Goal: Information Seeking & Learning: Learn about a topic

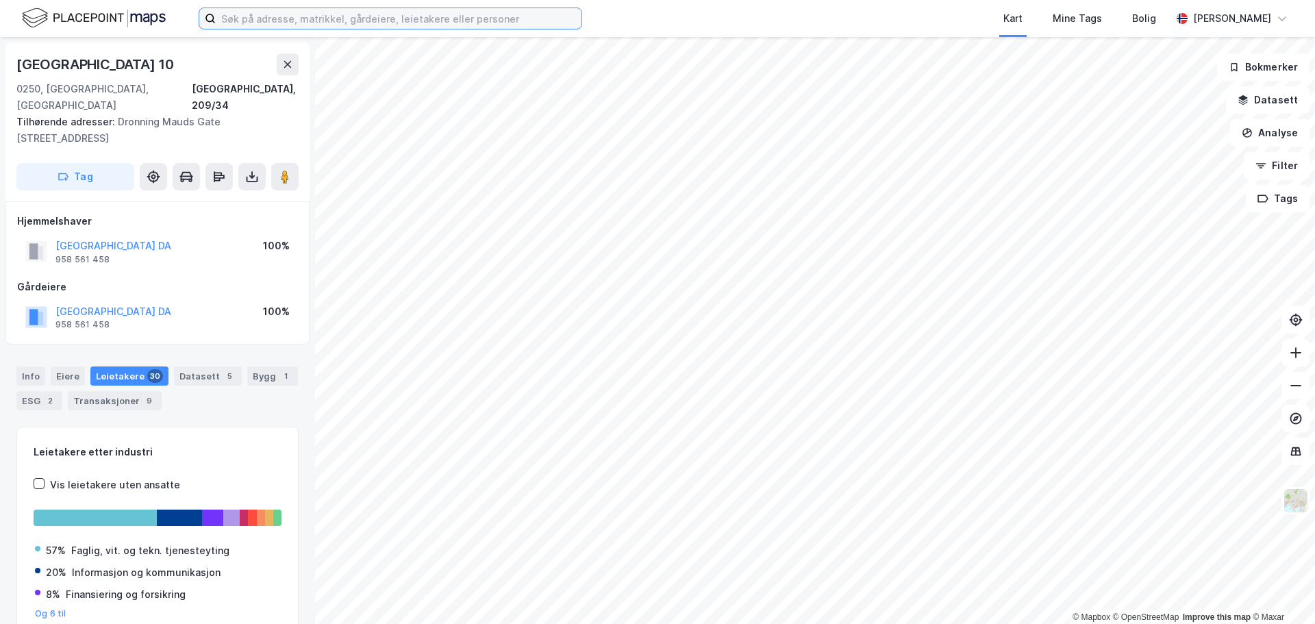
click at [265, 12] on input at bounding box center [399, 18] width 366 height 21
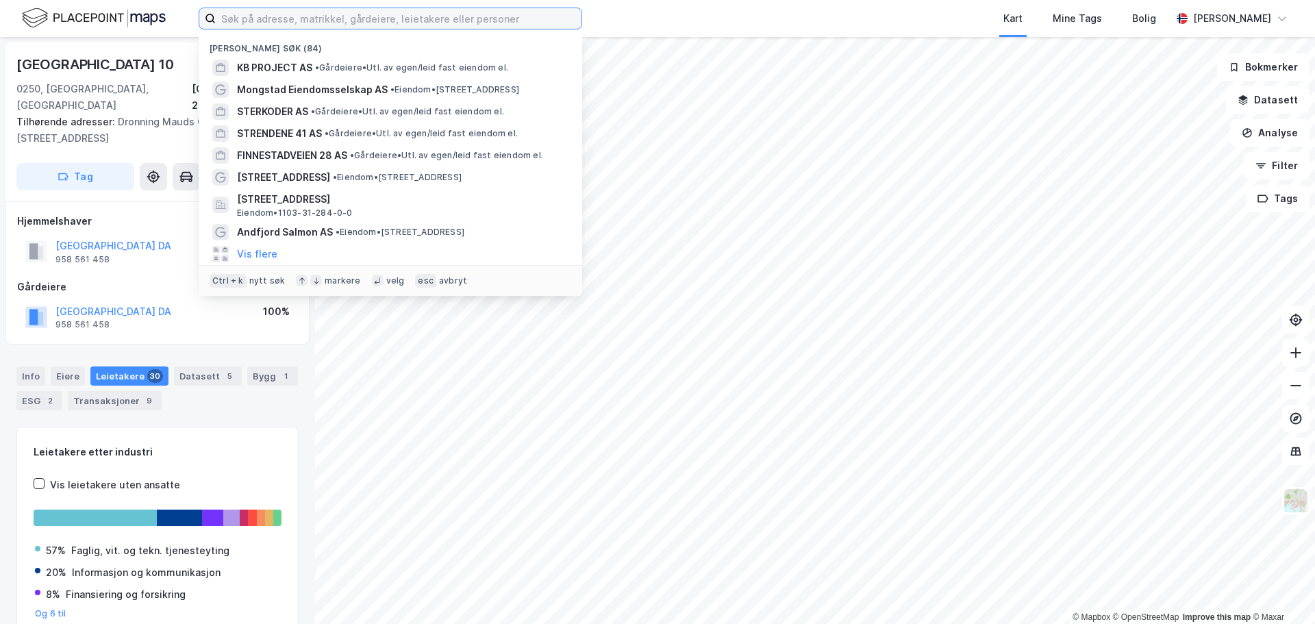
click at [273, 14] on input at bounding box center [399, 18] width 366 height 21
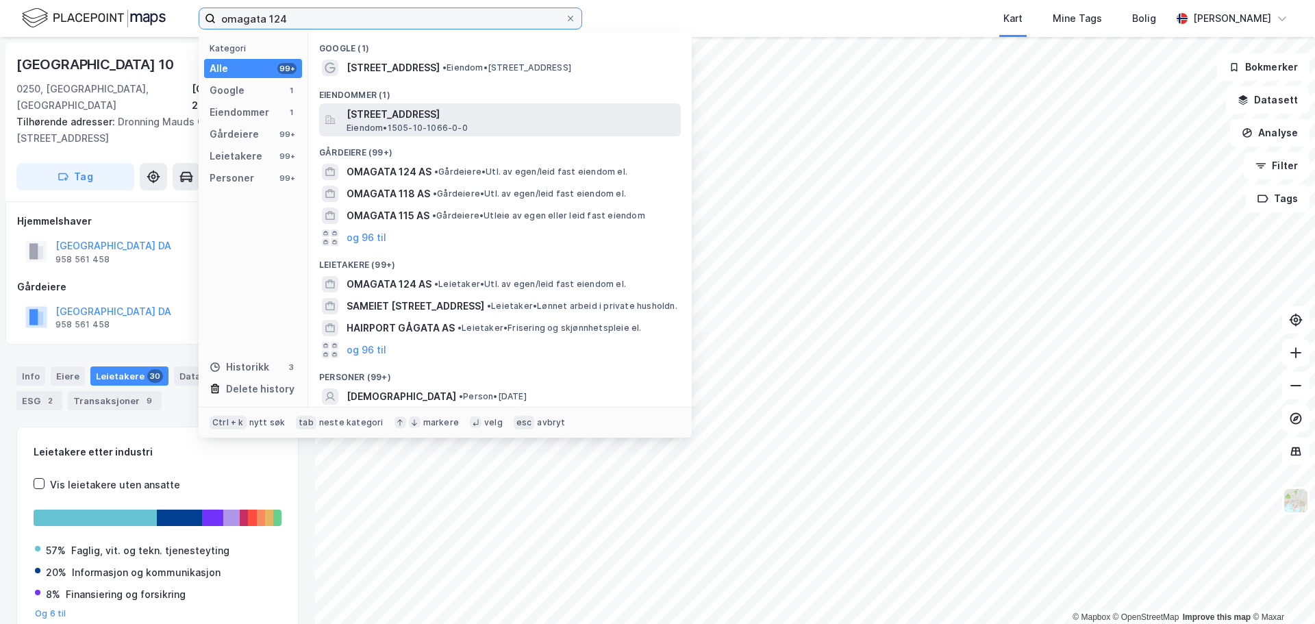
type input "omagata 124"
click at [447, 117] on span "[STREET_ADDRESS]" at bounding box center [511, 114] width 329 height 16
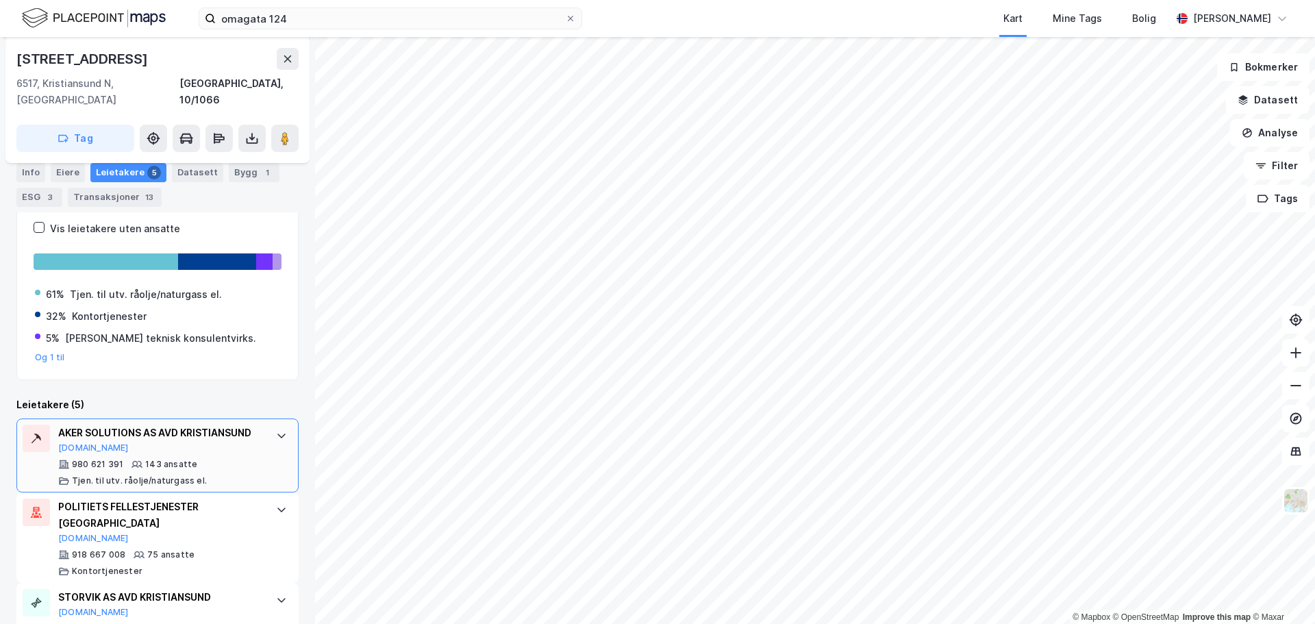
scroll to position [18, 0]
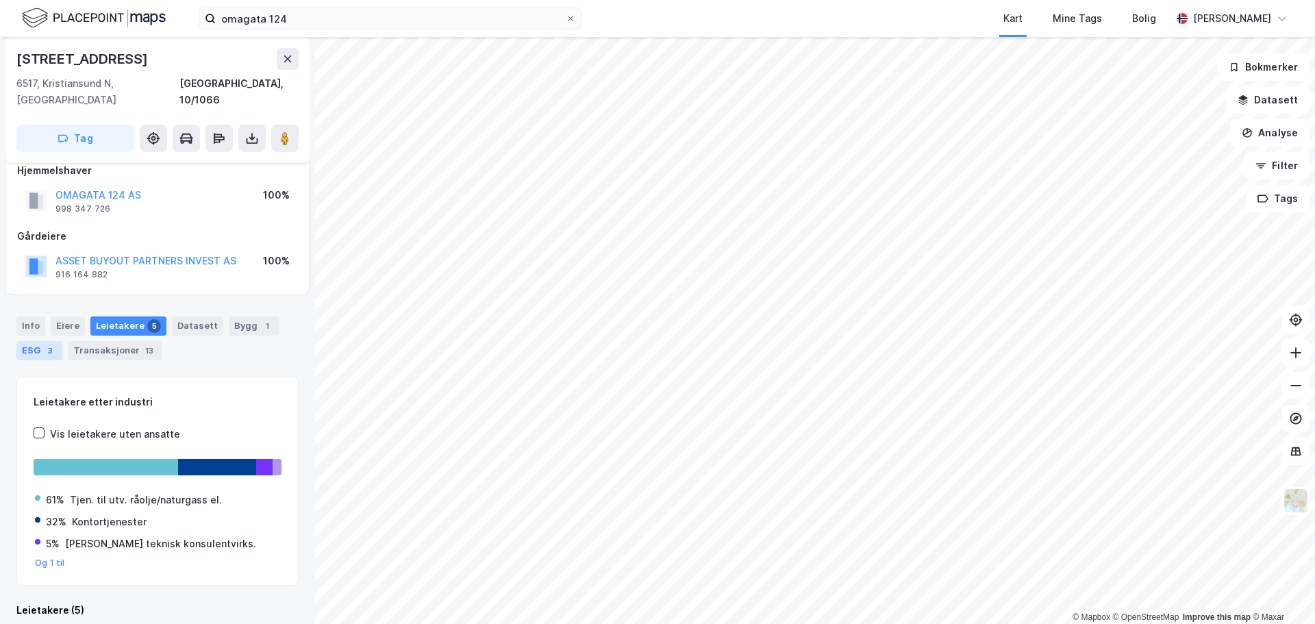
click at [29, 341] on div "ESG 3" at bounding box center [39, 350] width 46 height 19
